Goal: Task Accomplishment & Management: Manage account settings

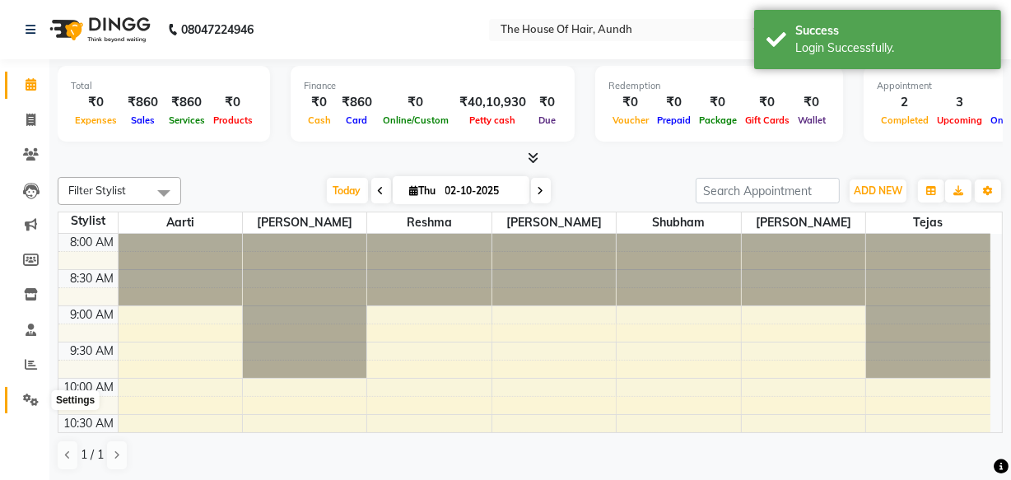
click at [28, 403] on icon at bounding box center [31, 400] width 16 height 12
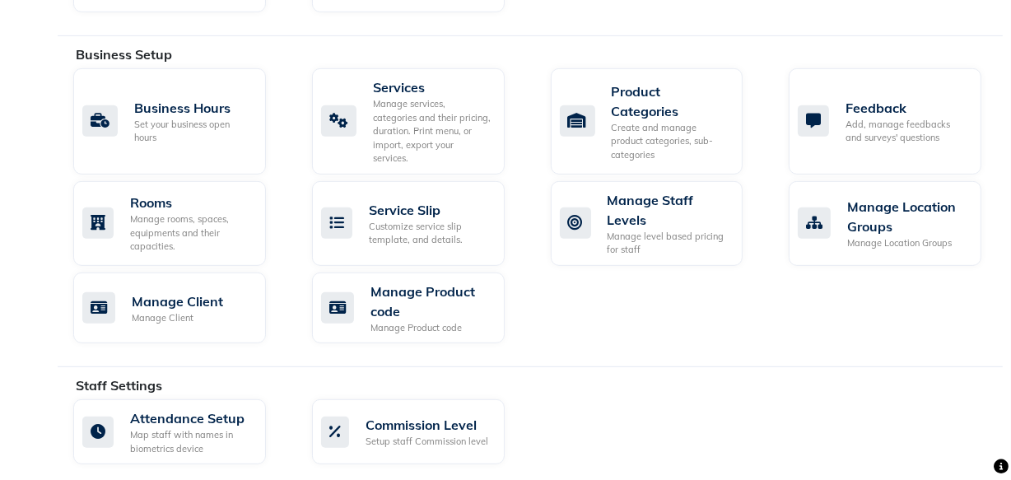
scroll to position [1018, 0]
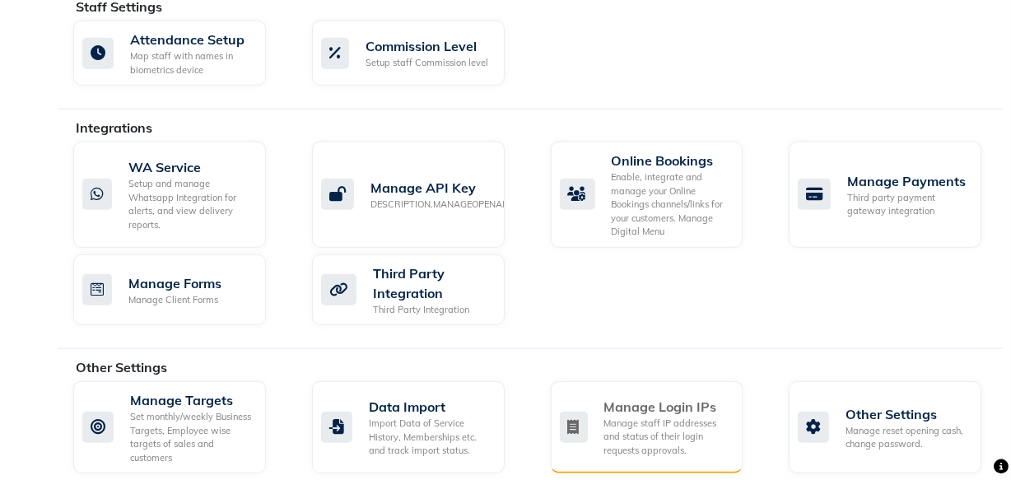
click at [670, 417] on div "Manage staff IP addresses and status of their login requests approvals." at bounding box center [667, 437] width 126 height 41
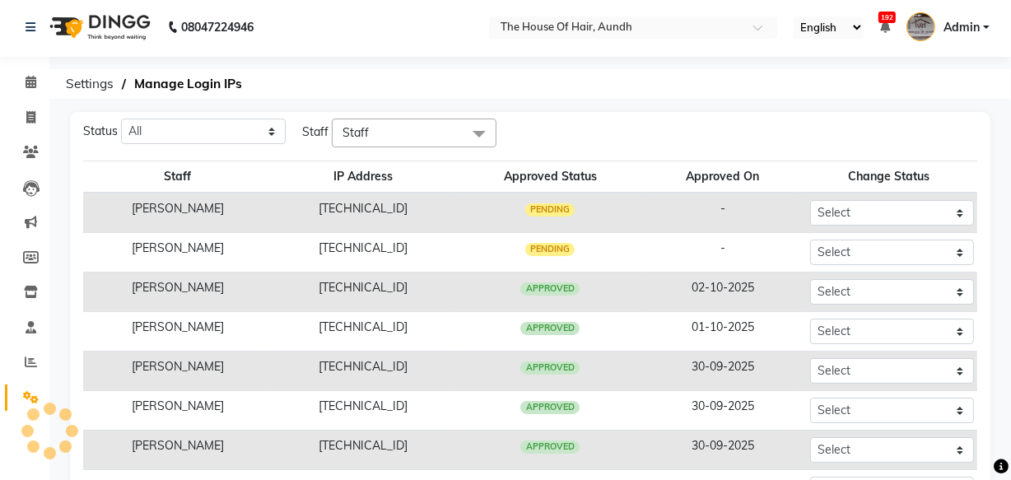
scroll to position [155, 0]
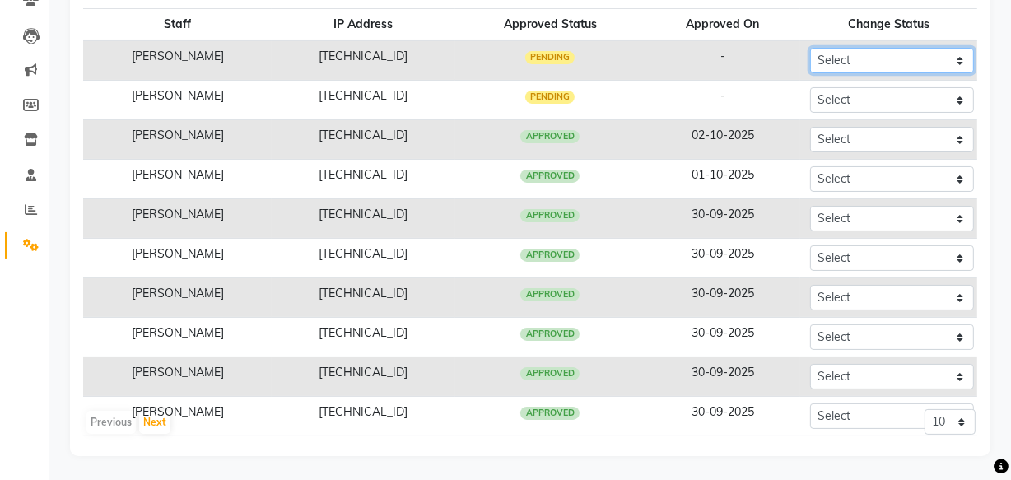
click at [828, 63] on select "Select Approved Rejected" at bounding box center [892, 61] width 164 height 26
select select "Approved"
click at [810, 48] on select "Select Approved Rejected" at bounding box center [892, 61] width 164 height 26
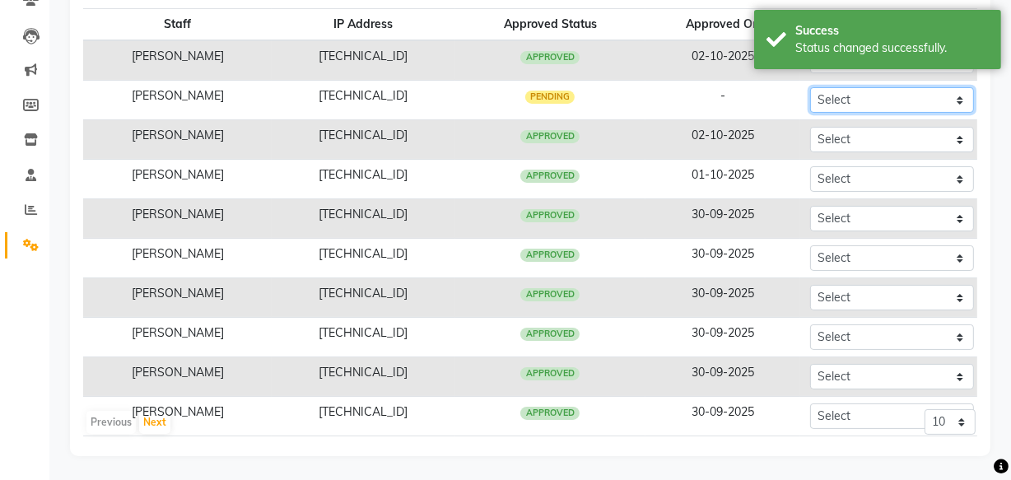
click at [810, 104] on select "Select Approved Rejected" at bounding box center [892, 100] width 164 height 26
select select "Approved"
click at [810, 87] on select "Select Approved Rejected" at bounding box center [892, 100] width 164 height 26
